Goal: Task Accomplishment & Management: Complete application form

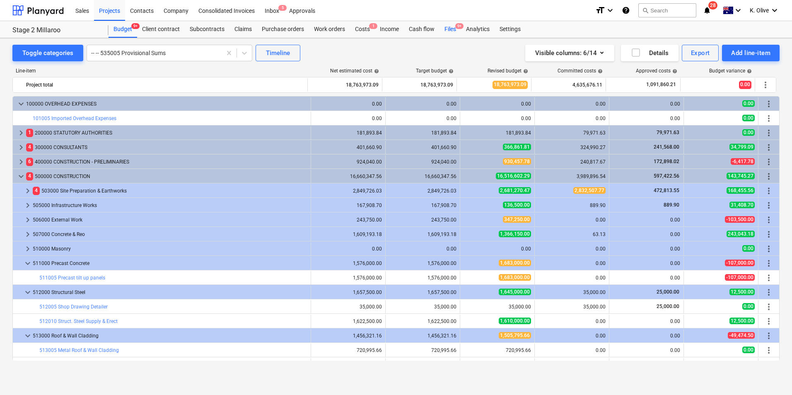
click at [451, 28] on div "Files 9+" at bounding box center [451, 29] width 22 height 17
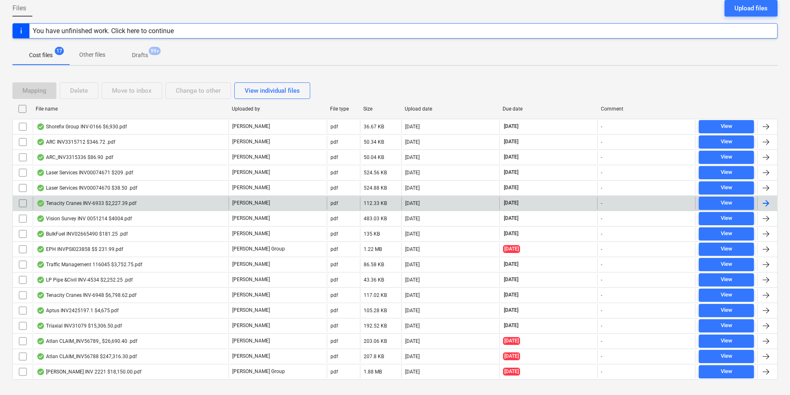
scroll to position [97, 0]
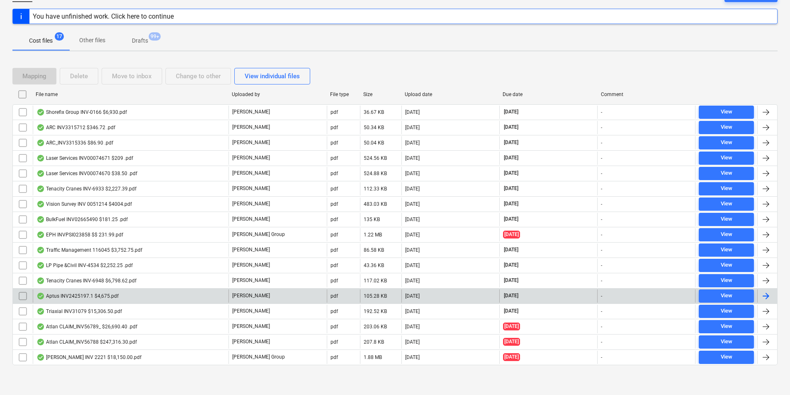
click at [85, 297] on div "Aptus INV2425197.1 $4,675.pdf" at bounding box center [77, 296] width 82 height 7
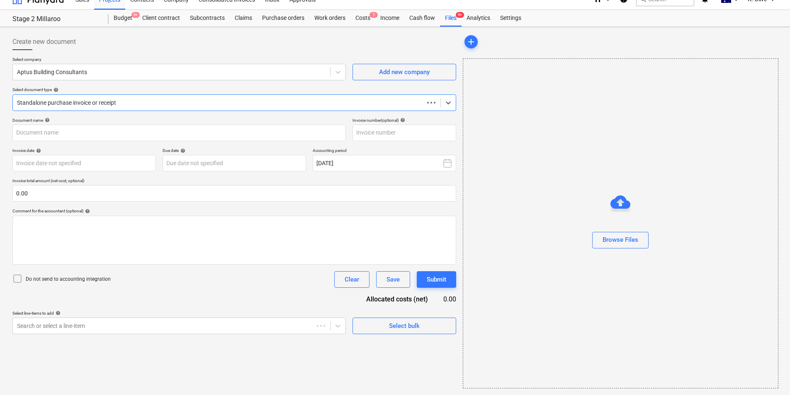
scroll to position [11, 0]
type input "2425197.1"
type input "[DATE]"
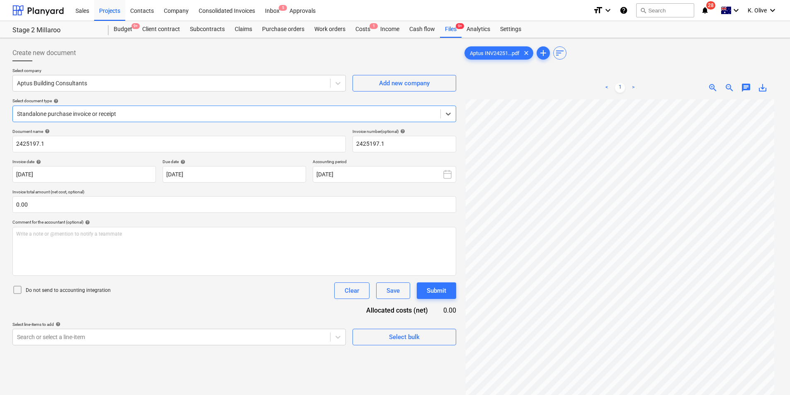
scroll to position [66, 0]
click at [633, 86] on link ">" at bounding box center [633, 88] width 10 height 10
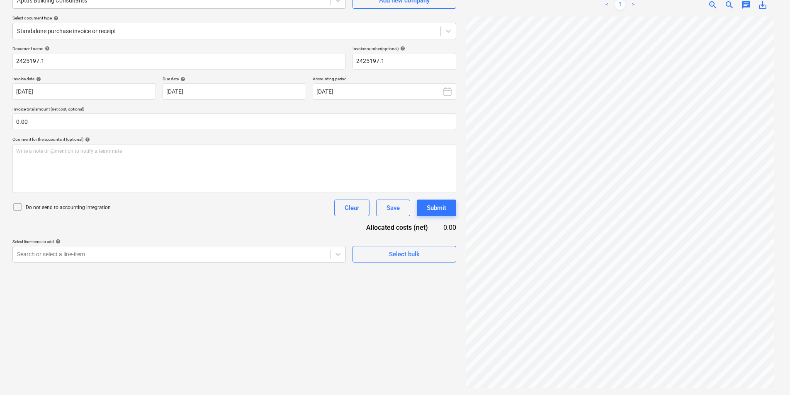
scroll to position [0, 0]
click at [296, 292] on div "Create new document Select company Aptus Building Consultants Add new company S…" at bounding box center [234, 176] width 450 height 434
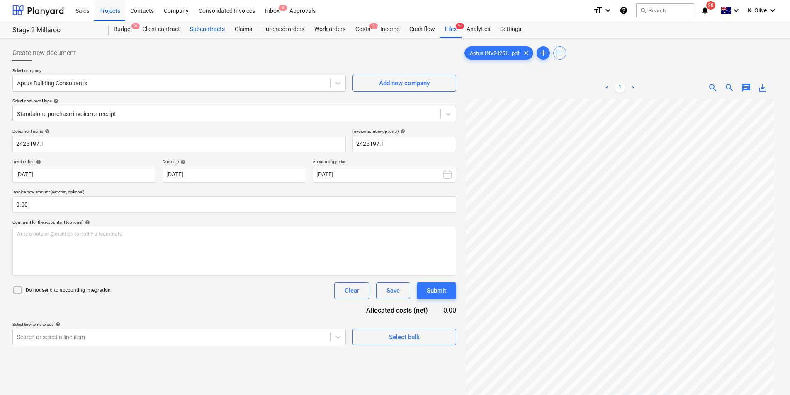
click at [208, 29] on div "Subcontracts" at bounding box center [207, 29] width 45 height 17
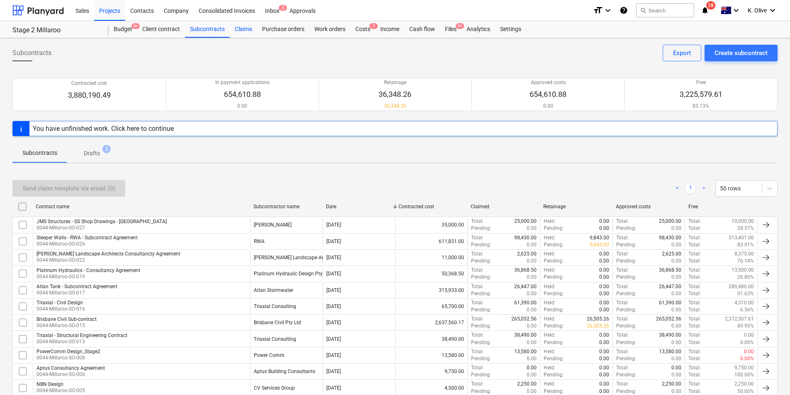
click at [246, 27] on div "Claims" at bounding box center [243, 29] width 27 height 17
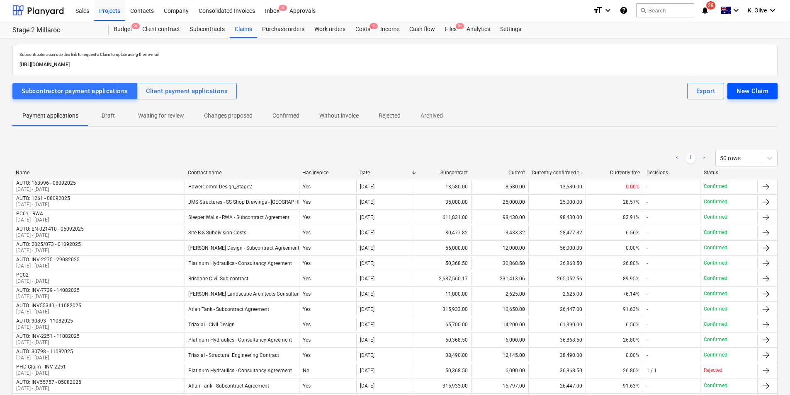
click at [753, 92] on div "New Claim" at bounding box center [752, 91] width 32 height 11
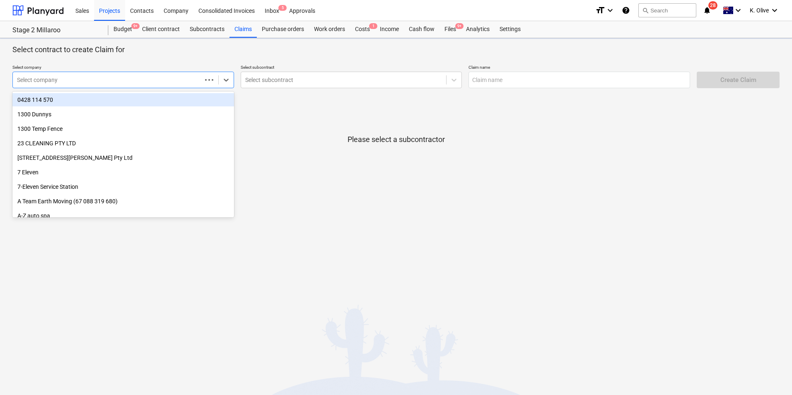
click at [136, 82] on div at bounding box center [107, 80] width 181 height 8
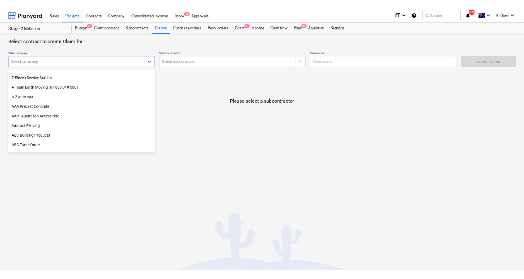
scroll to position [124, 0]
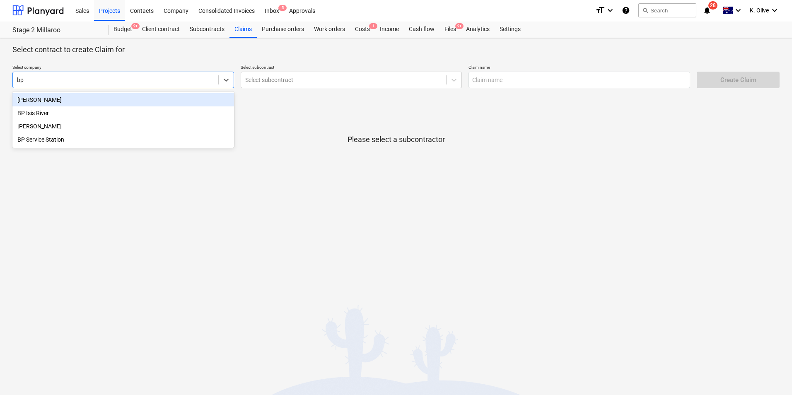
type input "b"
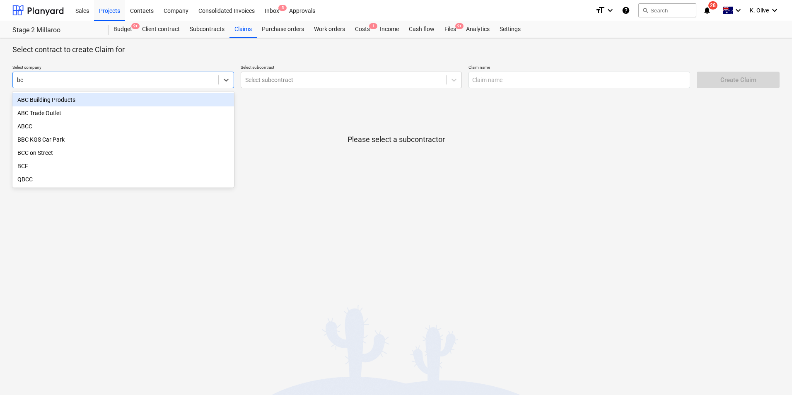
type input "b"
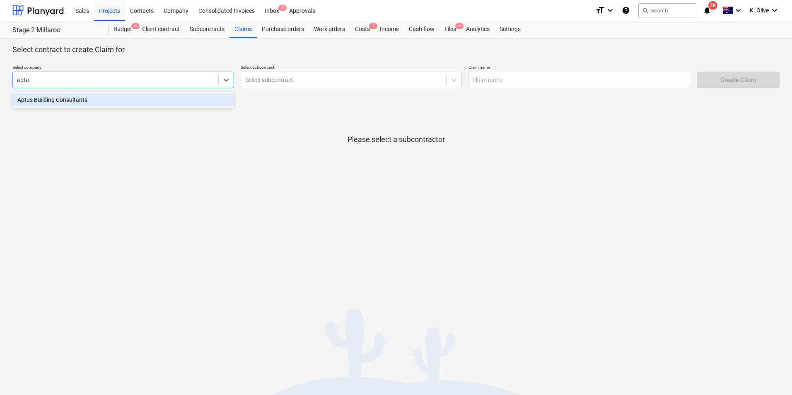
type input "aptus"
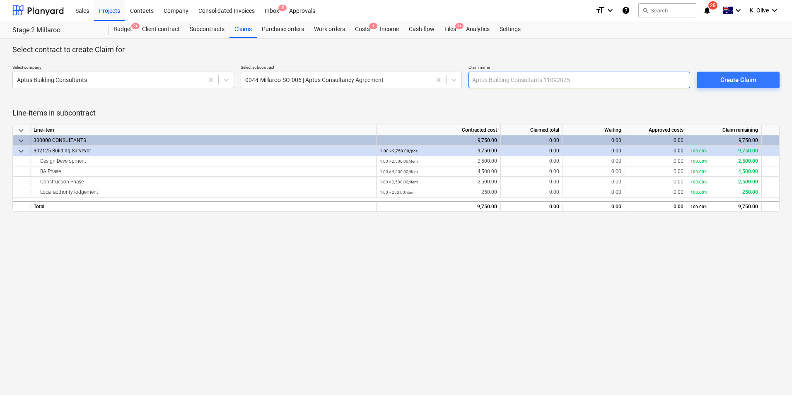
click at [529, 80] on input "text" at bounding box center [580, 80] width 222 height 17
click at [608, 79] on input "text" at bounding box center [580, 80] width 222 height 17
click at [487, 79] on input "Aptud Claim 1" at bounding box center [580, 80] width 222 height 17
click at [525, 249] on div "Select contract to create Claim for Select company Aptus Building Consultants S…" at bounding box center [396, 216] width 792 height 357
click at [530, 81] on input "Aptus Claim 1" at bounding box center [580, 80] width 222 height 17
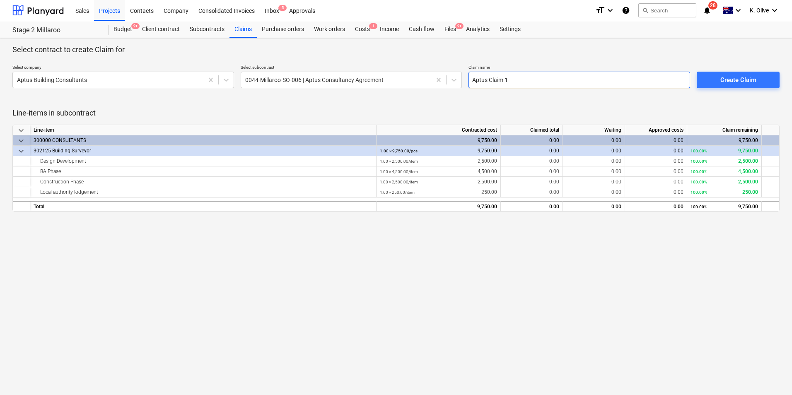
click at [528, 75] on input "Aptus Claim 1" at bounding box center [580, 80] width 222 height 17
drag, startPoint x: 514, startPoint y: 79, endPoint x: 445, endPoint y: 89, distance: 69.9
click at [444, 89] on div "Select company Aptus Building Consultants Select subcontract 0044-Millaroo-SO-0…" at bounding box center [393, 76] width 768 height 30
type input "Aptus - Claim 1"
click at [757, 80] on span "Create Claim" at bounding box center [738, 80] width 63 height 11
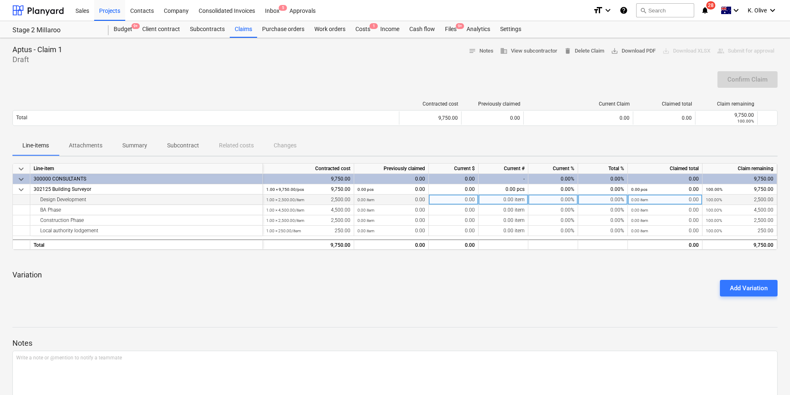
click at [450, 201] on div "0.00" at bounding box center [454, 200] width 50 height 10
click at [496, 202] on div "0.00 item" at bounding box center [503, 200] width 50 height 10
type input "1"
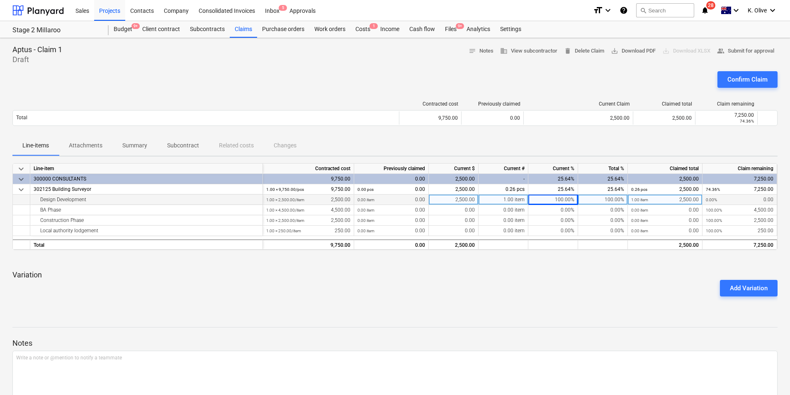
click at [552, 272] on p "Variation" at bounding box center [394, 275] width 765 height 10
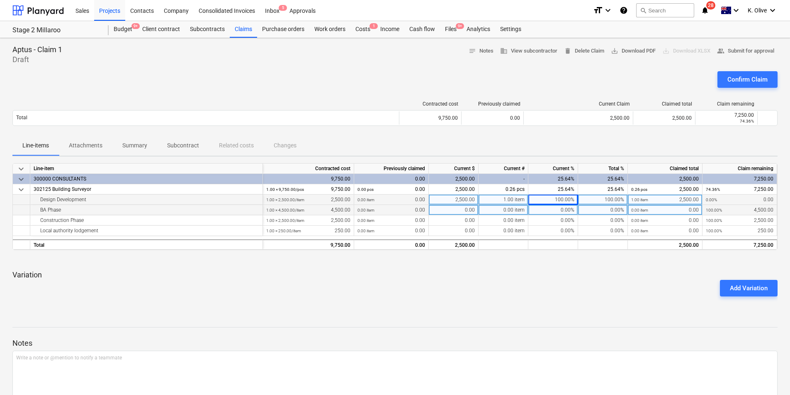
click at [454, 211] on div "0.00" at bounding box center [454, 210] width 50 height 10
click at [502, 208] on div "0.00 item" at bounding box center [503, 210] width 50 height 10
click at [450, 208] on div "0.00" at bounding box center [454, 210] width 50 height 10
click at [457, 211] on div "0.00" at bounding box center [454, 210] width 50 height 10
type input "150"
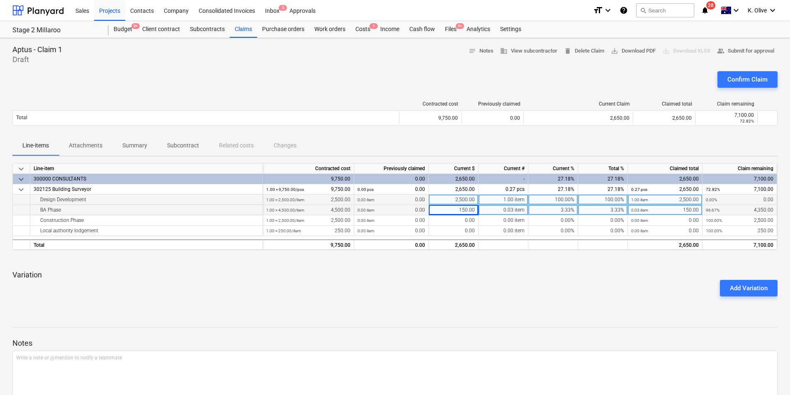
click at [457, 211] on div "150.00" at bounding box center [454, 210] width 50 height 10
type input "1500"
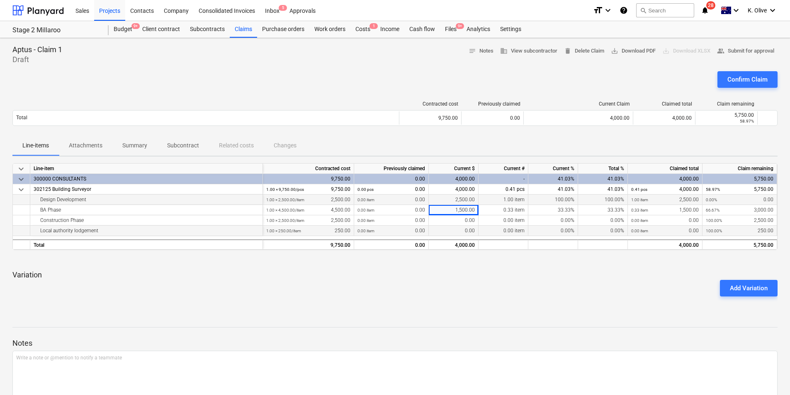
click at [466, 228] on div "0.00" at bounding box center [454, 231] width 50 height 10
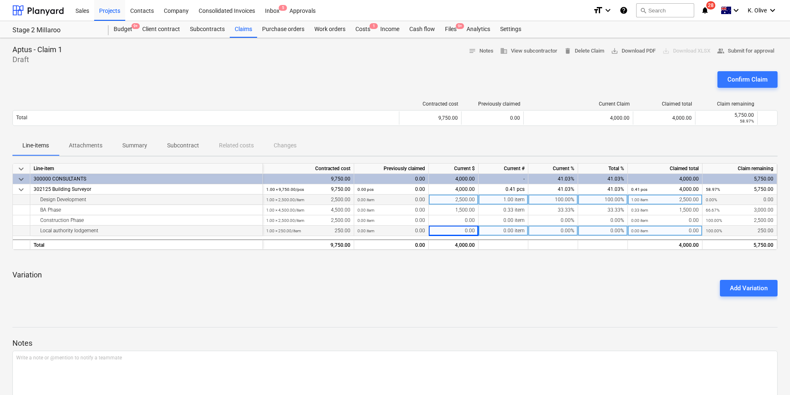
click at [464, 230] on div "0.00" at bounding box center [454, 231] width 50 height 10
type input "250"
click at [455, 293] on div "Add Variation" at bounding box center [394, 288] width 771 height 23
click at [469, 283] on div "Add Variation" at bounding box center [394, 288] width 771 height 23
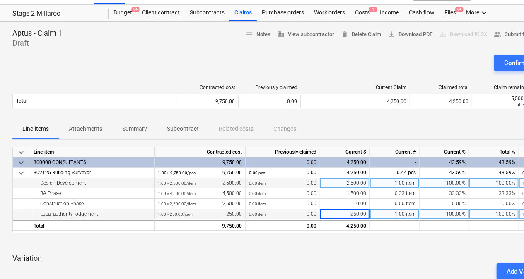
scroll to position [17, 0]
click at [65, 246] on div at bounding box center [283, 243] width 542 height 7
click at [177, 77] on div "Confirm Claim" at bounding box center [283, 66] width 542 height 23
